Goal: Transaction & Acquisition: Obtain resource

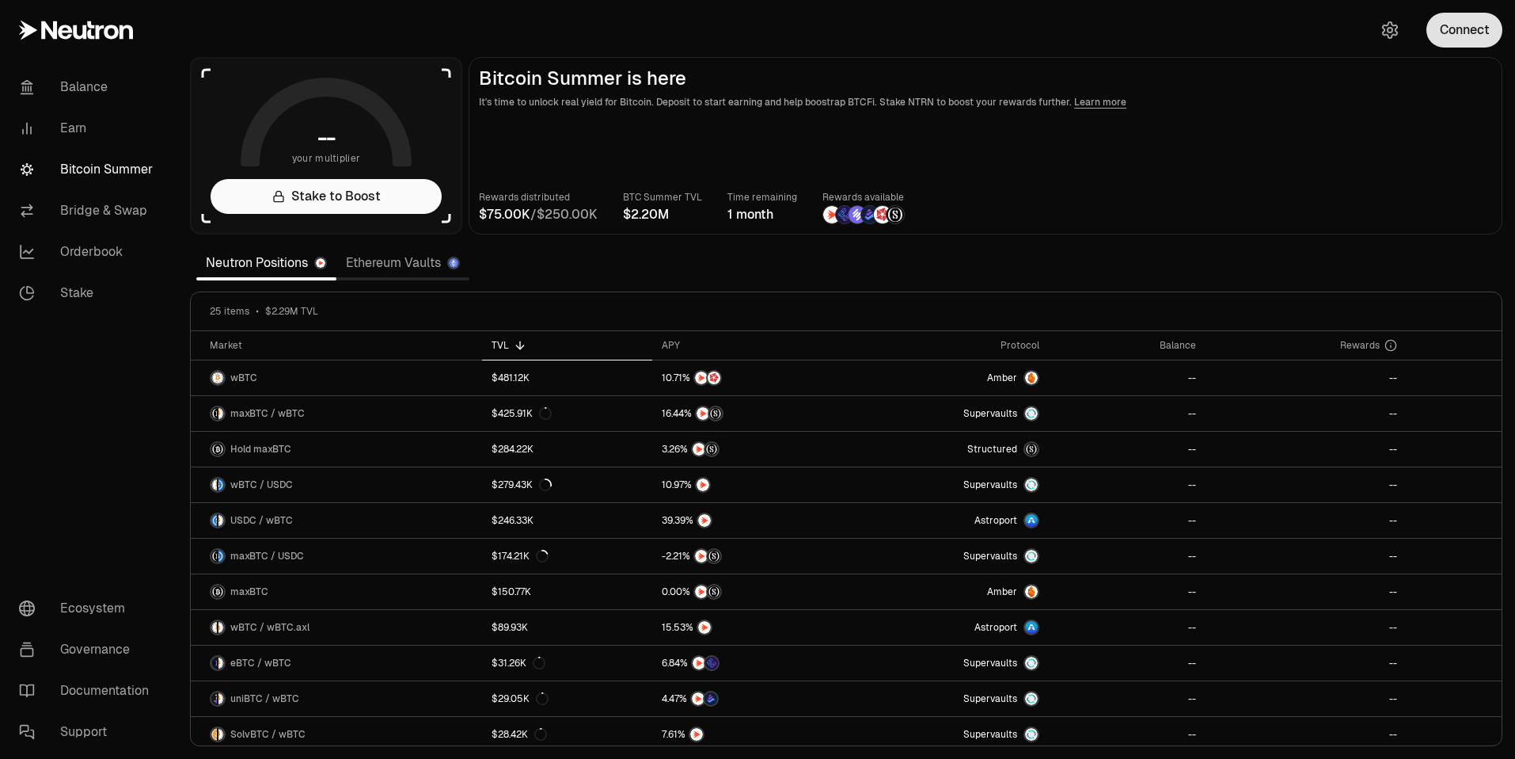
click at [1466, 29] on button "Connect" at bounding box center [1465, 30] width 76 height 35
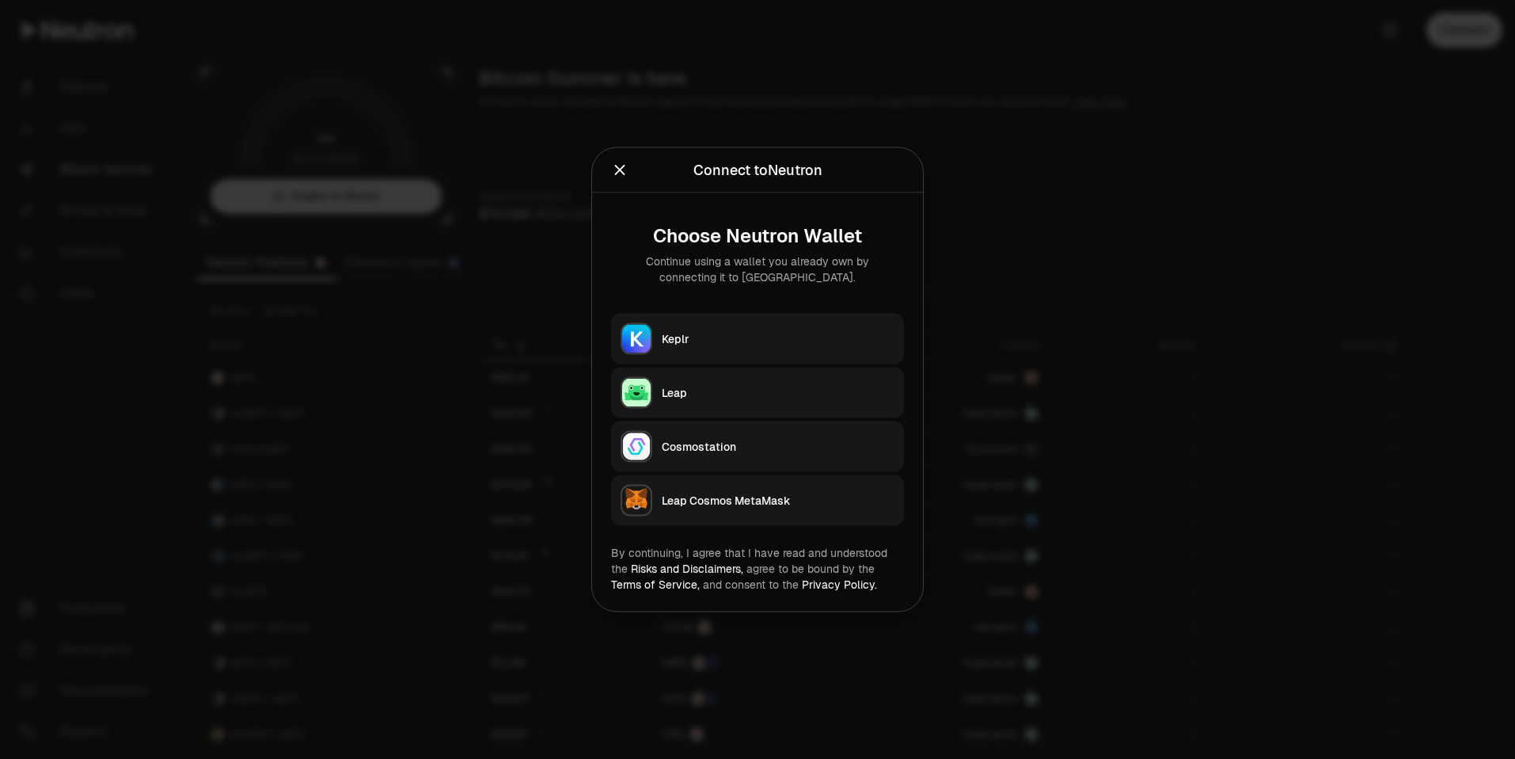
click at [724, 314] on button "Keplr" at bounding box center [757, 339] width 293 height 51
